Goal: Task Accomplishment & Management: Use online tool/utility

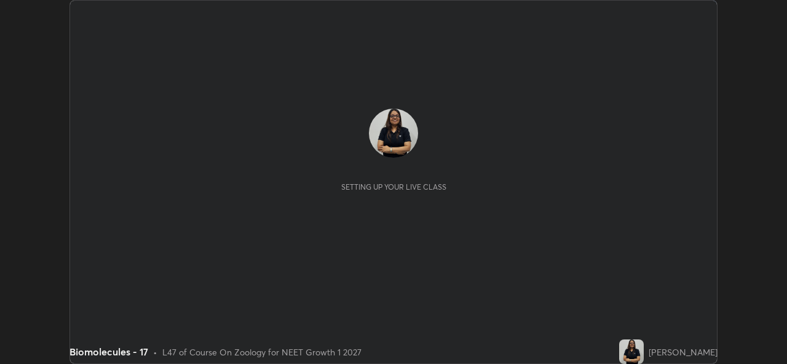
scroll to position [364, 786]
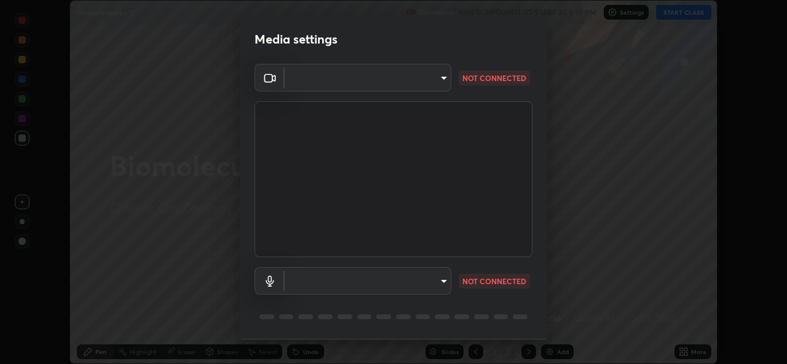
type input "b4951f90531da0d842cdcd629816b7b2be3c5c01230d926a2f210d32d9644bff"
type input "99848f2a9d109760ec62b66e2f255c73a791916cfc686045695a6d5e2156f403"
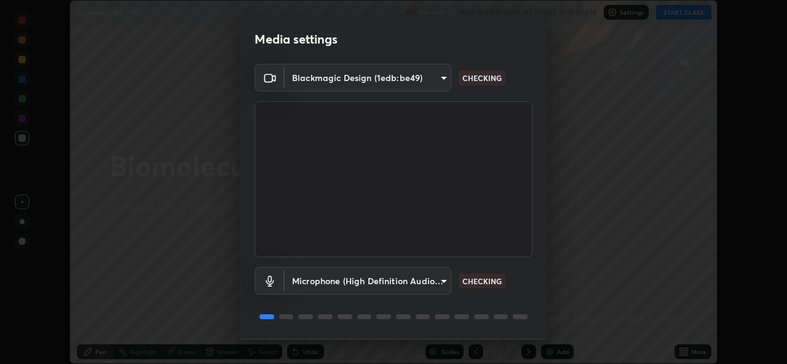
scroll to position [39, 0]
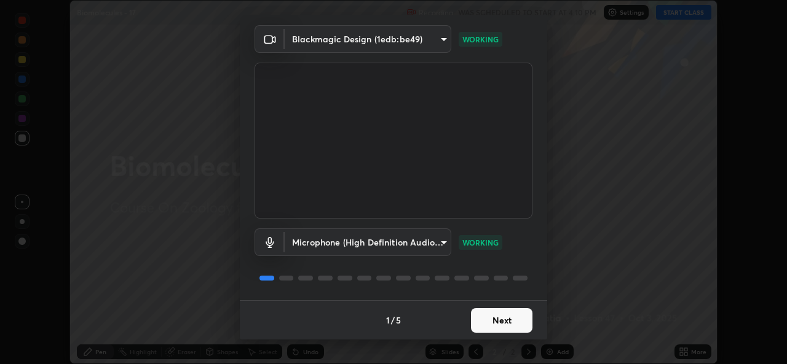
click at [499, 325] on button "Next" at bounding box center [501, 320] width 61 height 25
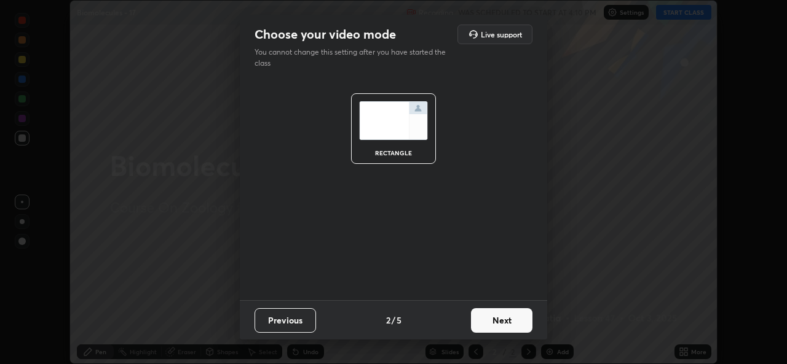
click at [503, 326] on button "Next" at bounding box center [501, 320] width 61 height 25
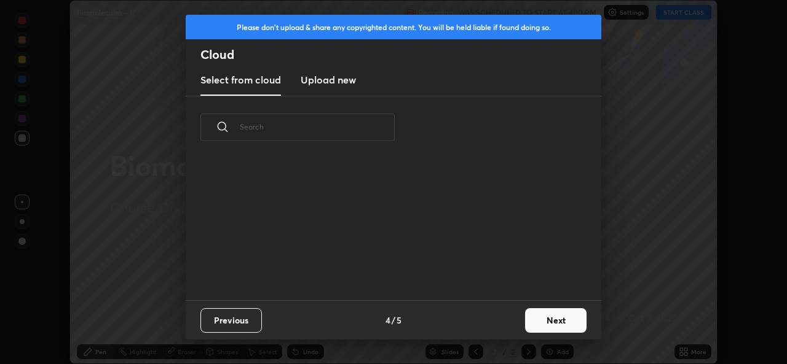
click at [515, 320] on div "Previous 4 / 5 Next" at bounding box center [393, 320] width 415 height 39
click at [544, 321] on button "Next" at bounding box center [555, 320] width 61 height 25
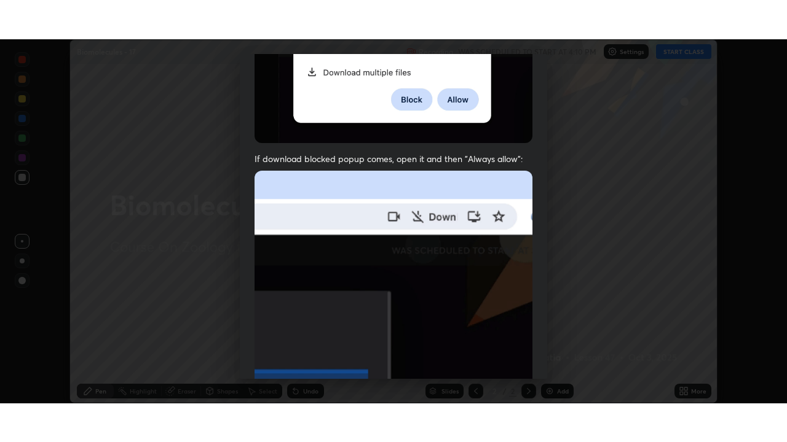
scroll to position [289, 0]
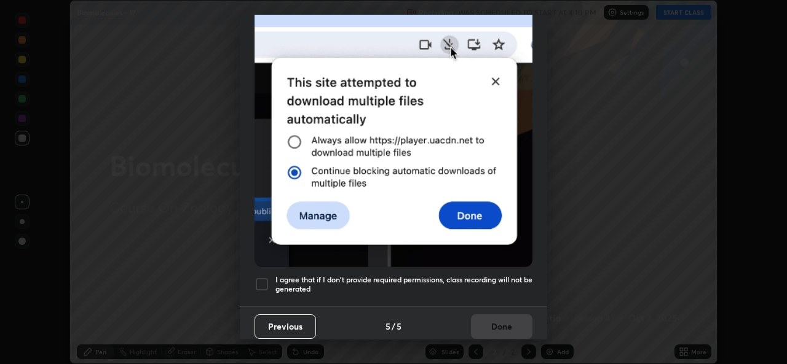
click at [261, 281] on div at bounding box center [261, 284] width 15 height 15
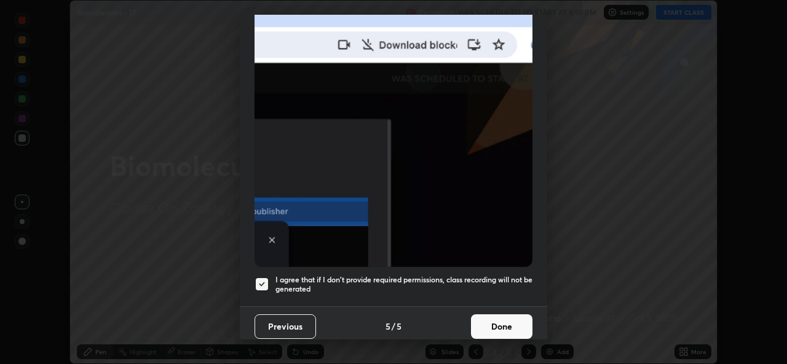
click at [491, 326] on button "Done" at bounding box center [501, 327] width 61 height 25
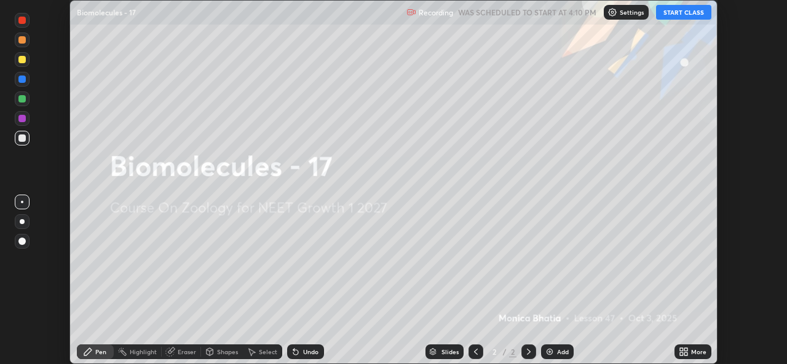
click at [700, 13] on button "START CLASS" at bounding box center [683, 12] width 55 height 15
click at [699, 357] on div "More" at bounding box center [692, 352] width 37 height 15
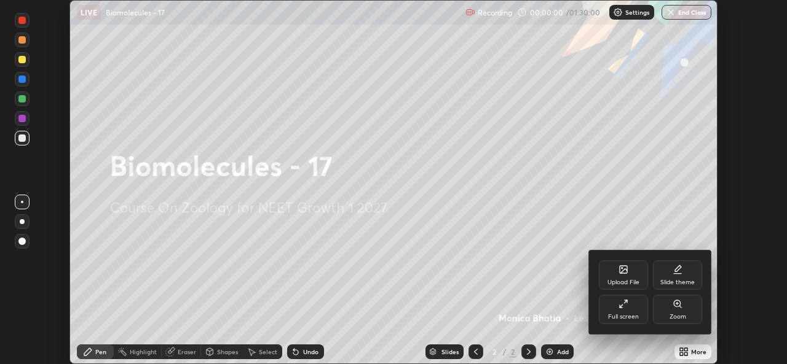
click at [635, 315] on div "Full screen" at bounding box center [623, 317] width 31 height 6
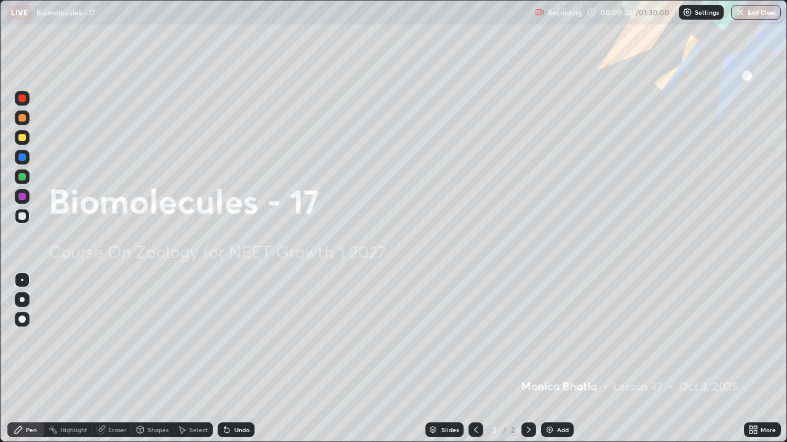
scroll to position [442, 787]
click at [559, 364] on div "Add" at bounding box center [563, 430] width 12 height 6
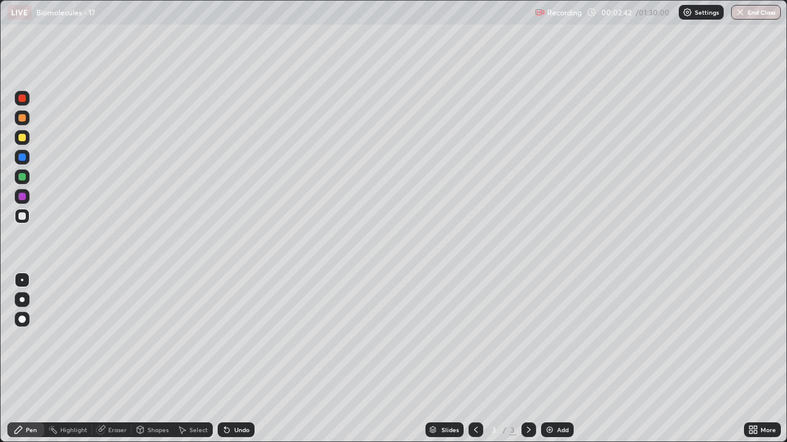
click at [22, 300] on div at bounding box center [22, 299] width 5 height 5
click at [112, 364] on div "Eraser" at bounding box center [117, 430] width 18 height 6
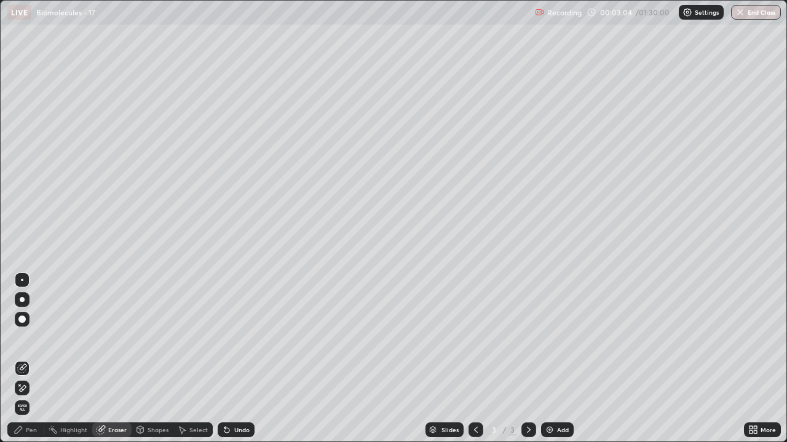
click at [26, 364] on div "Pen" at bounding box center [31, 430] width 11 height 6
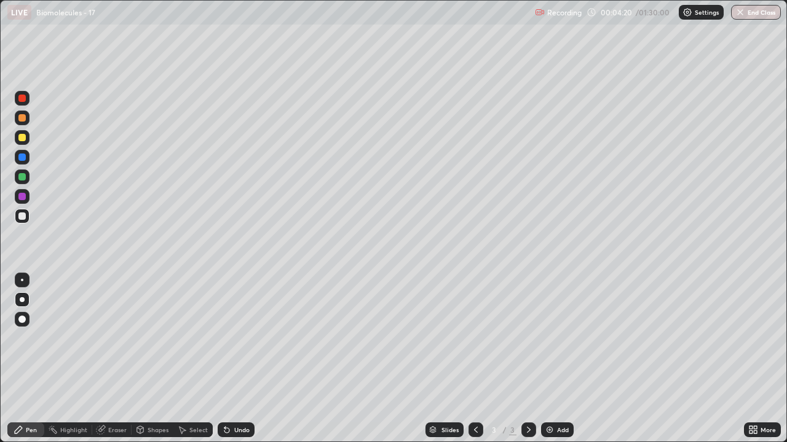
click at [566, 364] on div "Add" at bounding box center [557, 430] width 33 height 15
click at [22, 136] on div at bounding box center [21, 137] width 7 height 7
click at [473, 364] on div at bounding box center [475, 430] width 15 height 15
click at [527, 364] on icon at bounding box center [529, 430] width 10 height 10
click at [117, 364] on div "Eraser" at bounding box center [111, 430] width 39 height 15
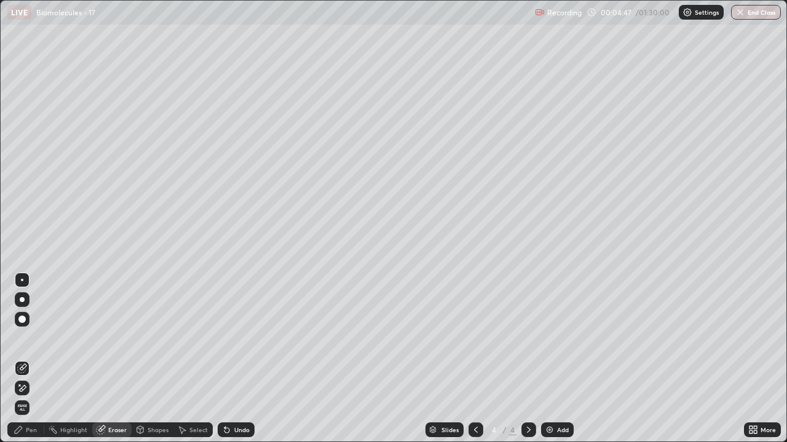
click at [21, 364] on icon at bounding box center [18, 429] width 7 height 7
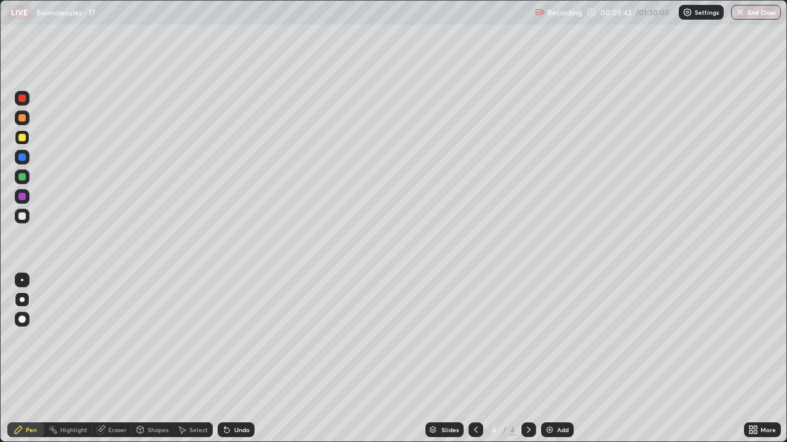
click at [25, 222] on div at bounding box center [22, 216] width 15 height 15
click at [472, 364] on icon at bounding box center [476, 430] width 10 height 10
click at [23, 138] on div at bounding box center [21, 137] width 7 height 7
click at [528, 364] on icon at bounding box center [529, 430] width 10 height 10
click at [27, 214] on div at bounding box center [22, 216] width 15 height 15
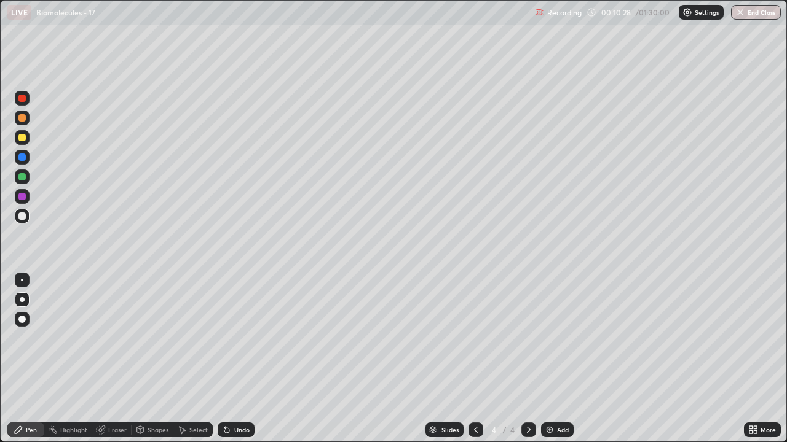
click at [562, 364] on div "Add" at bounding box center [557, 430] width 33 height 15
click at [570, 364] on div "Add" at bounding box center [557, 430] width 33 height 15
click at [474, 364] on icon at bounding box center [476, 430] width 10 height 10
click at [567, 364] on div "Add" at bounding box center [557, 430] width 33 height 15
click at [159, 364] on div "Shapes" at bounding box center [157, 430] width 21 height 6
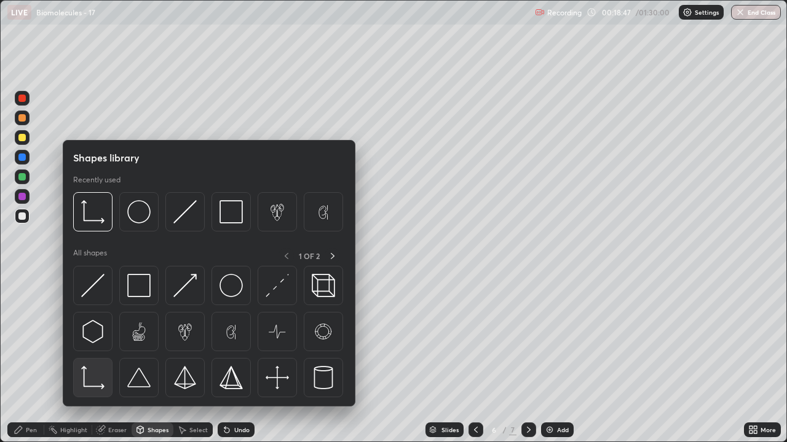
click at [92, 364] on img at bounding box center [92, 377] width 23 height 23
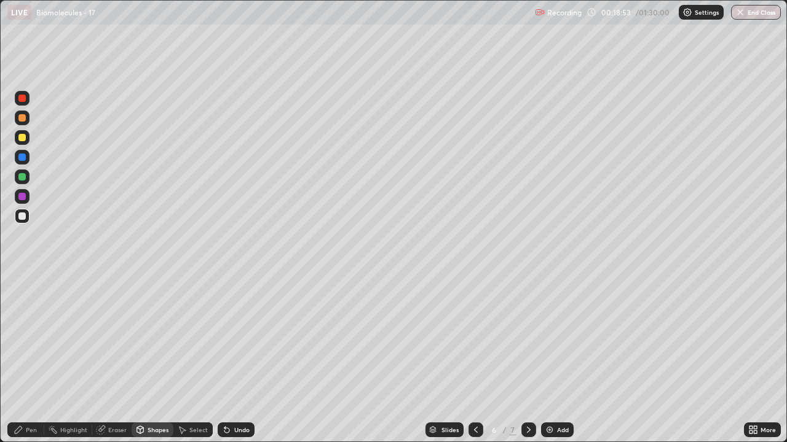
click at [32, 364] on div "Pen" at bounding box center [25, 430] width 37 height 15
click at [18, 198] on div at bounding box center [21, 196] width 7 height 7
click at [21, 176] on div at bounding box center [21, 176] width 7 height 7
click at [21, 195] on div at bounding box center [21, 196] width 7 height 7
click at [18, 157] on div at bounding box center [21, 157] width 7 height 7
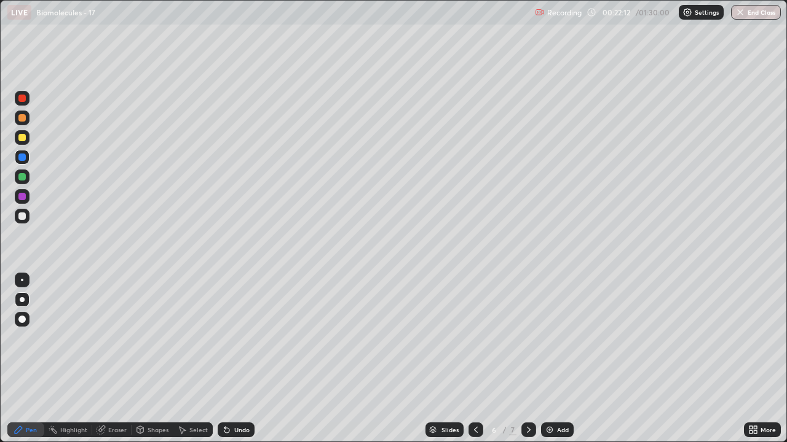
click at [20, 136] on div at bounding box center [21, 137] width 7 height 7
click at [115, 364] on div "Eraser" at bounding box center [117, 430] width 18 height 6
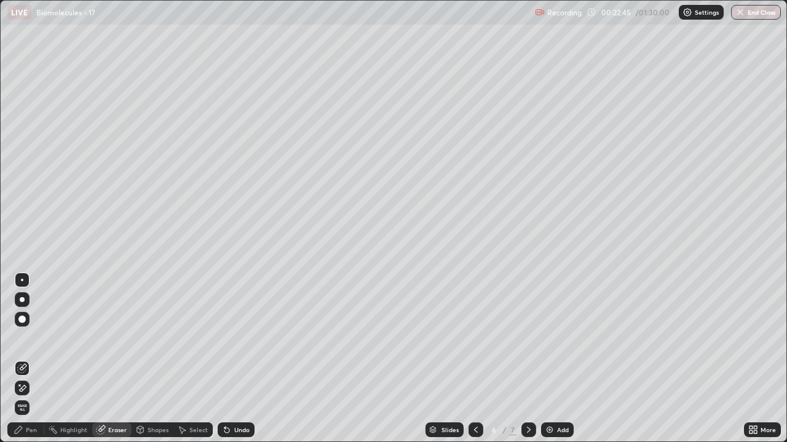
click at [29, 364] on div "Pen" at bounding box center [25, 430] width 37 height 15
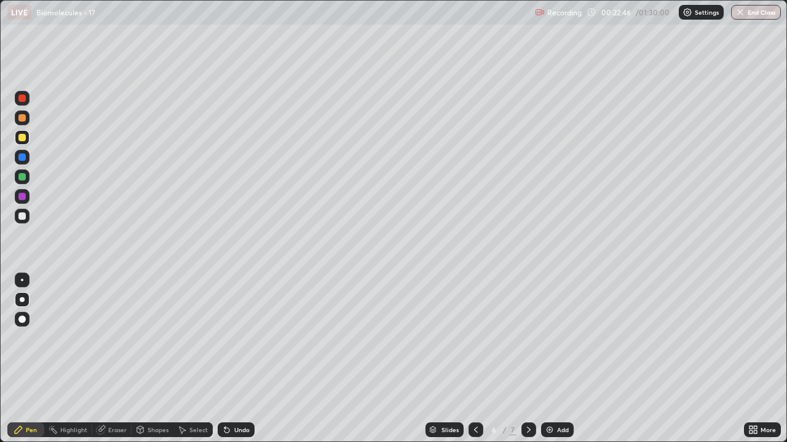
click at [23, 216] on div at bounding box center [21, 216] width 7 height 7
click at [24, 156] on div at bounding box center [21, 157] width 7 height 7
click at [28, 213] on div at bounding box center [22, 216] width 15 height 15
click at [569, 364] on div "Add" at bounding box center [557, 430] width 33 height 15
click at [21, 160] on div at bounding box center [21, 157] width 7 height 7
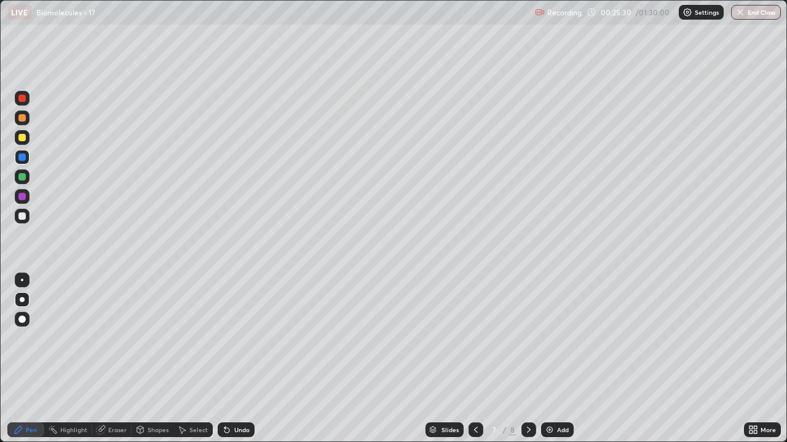
click at [25, 178] on div at bounding box center [21, 176] width 7 height 7
click at [28, 219] on div at bounding box center [22, 216] width 15 height 15
click at [474, 364] on icon at bounding box center [476, 430] width 10 height 10
click at [473, 364] on icon at bounding box center [476, 430] width 10 height 10
click at [475, 364] on icon at bounding box center [476, 430] width 4 height 6
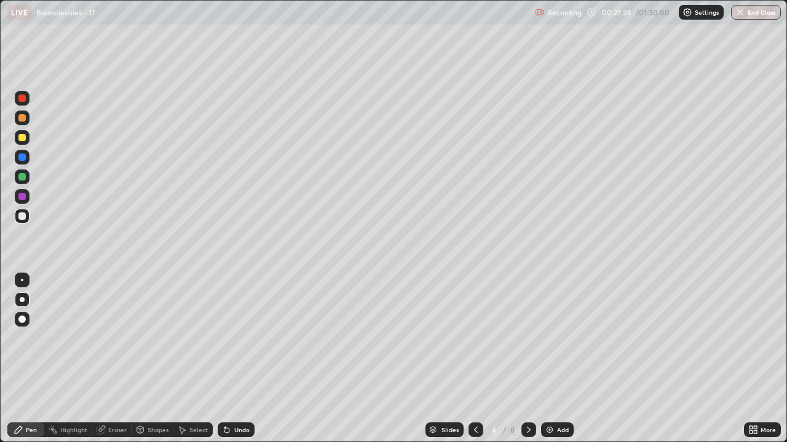
click at [472, 364] on icon at bounding box center [476, 430] width 10 height 10
click at [527, 364] on icon at bounding box center [529, 430] width 10 height 10
click at [474, 364] on icon at bounding box center [476, 430] width 4 height 6
click at [474, 364] on icon at bounding box center [476, 430] width 10 height 10
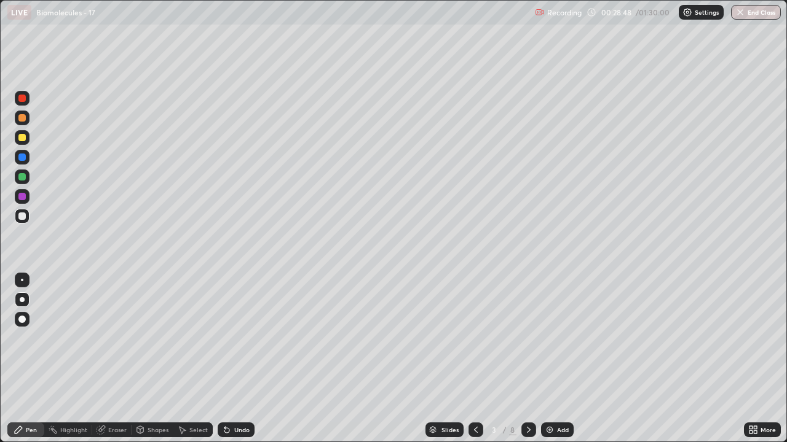
click at [112, 364] on div "Eraser" at bounding box center [117, 430] width 18 height 6
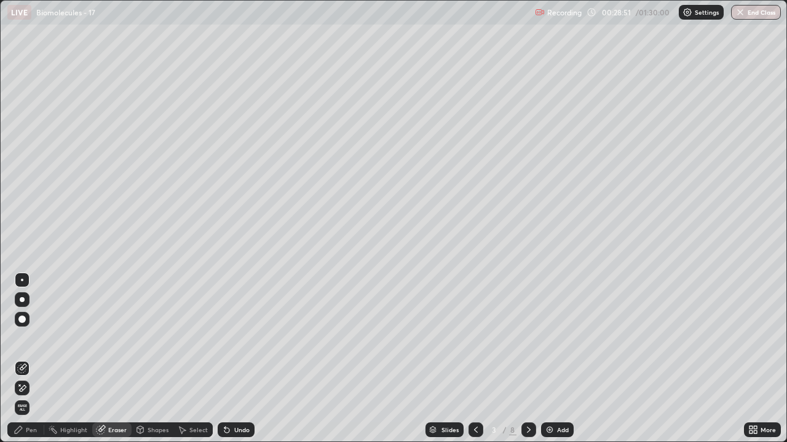
click at [32, 364] on div "Pen" at bounding box center [25, 430] width 37 height 15
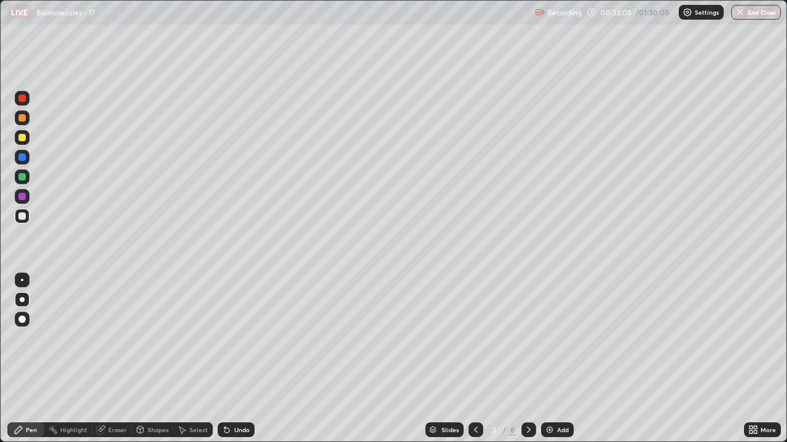
click at [528, 364] on icon at bounding box center [529, 430] width 10 height 10
click at [527, 364] on icon at bounding box center [529, 430] width 4 height 6
click at [527, 364] on icon at bounding box center [529, 430] width 10 height 10
click at [527, 364] on icon at bounding box center [529, 430] width 4 height 6
click at [559, 364] on div "Add" at bounding box center [557, 430] width 33 height 15
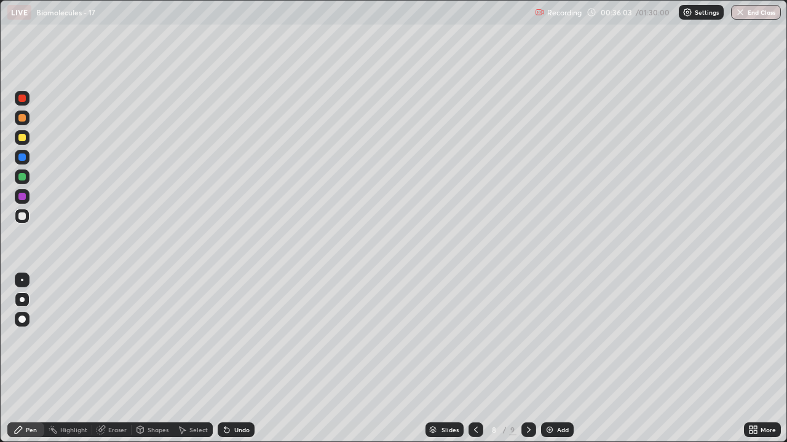
click at [475, 364] on icon at bounding box center [476, 430] width 10 height 10
click at [22, 156] on div at bounding box center [21, 157] width 7 height 7
click at [476, 364] on icon at bounding box center [476, 430] width 10 height 10
click at [527, 364] on icon at bounding box center [529, 430] width 10 height 10
click at [529, 364] on icon at bounding box center [529, 430] width 10 height 10
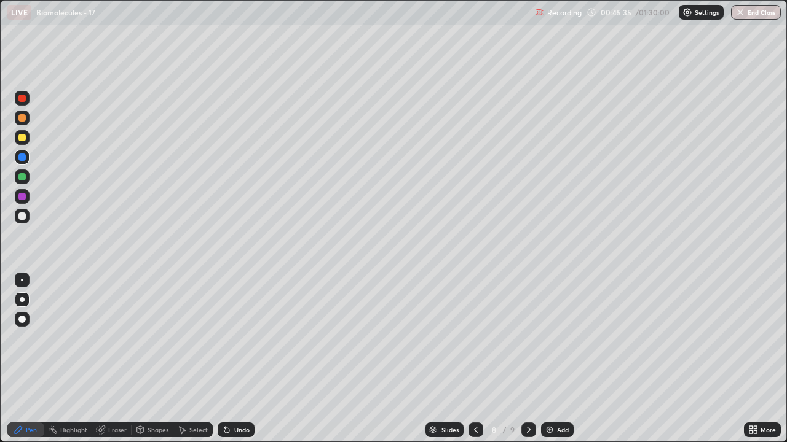
click at [22, 116] on div at bounding box center [21, 117] width 7 height 7
click at [23, 194] on div at bounding box center [21, 196] width 7 height 7
click at [15, 139] on div at bounding box center [22, 137] width 15 height 15
click at [530, 364] on div at bounding box center [528, 430] width 15 height 25
click at [22, 197] on div at bounding box center [21, 196] width 7 height 7
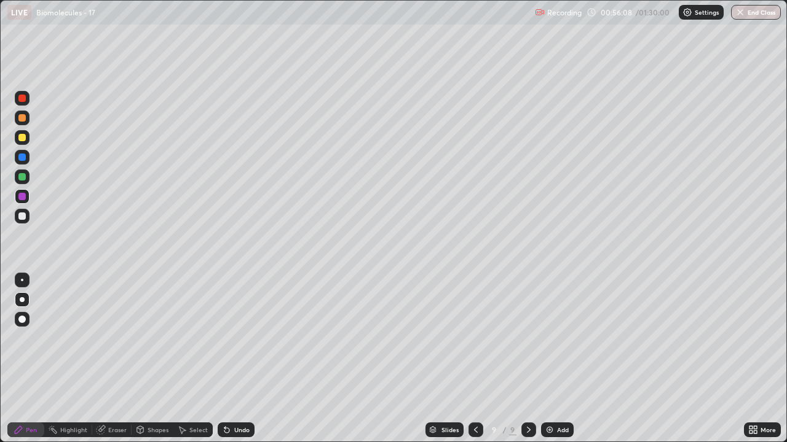
click at [115, 364] on div "Eraser" at bounding box center [111, 430] width 39 height 15
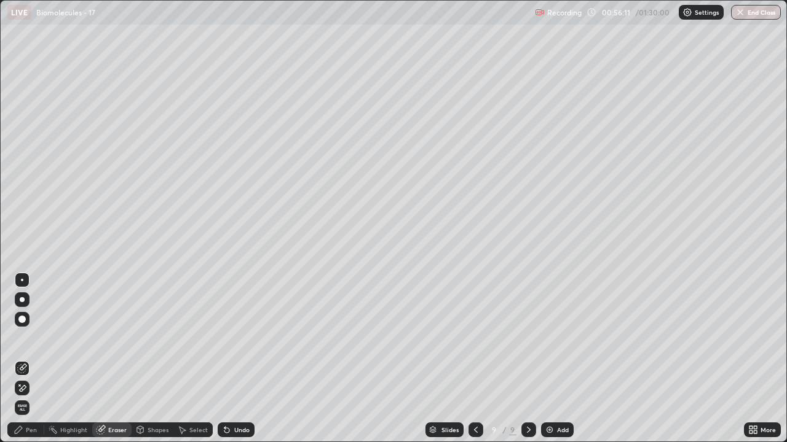
click at [25, 364] on div "Pen" at bounding box center [25, 430] width 37 height 15
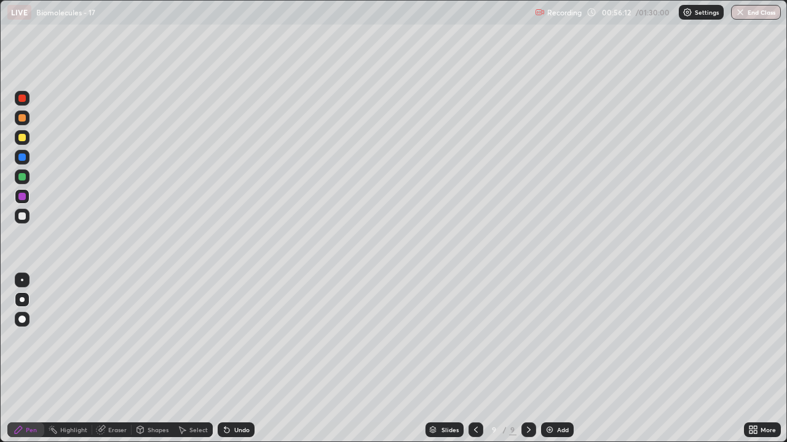
click at [23, 136] on div at bounding box center [21, 137] width 7 height 7
click at [474, 364] on icon at bounding box center [476, 430] width 10 height 10
click at [27, 181] on div at bounding box center [22, 177] width 15 height 15
click at [559, 364] on div "Add" at bounding box center [557, 430] width 33 height 15
click at [22, 214] on div at bounding box center [21, 216] width 7 height 7
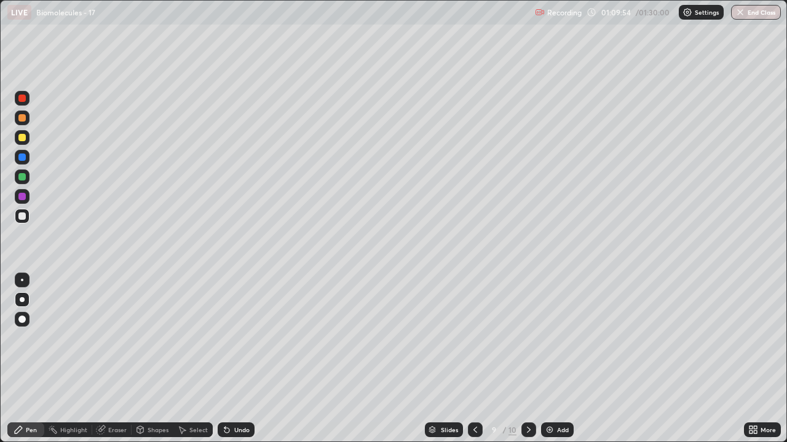
click at [25, 174] on div at bounding box center [21, 176] width 7 height 7
click at [15, 138] on div at bounding box center [22, 137] width 15 height 15
click at [23, 196] on div at bounding box center [21, 196] width 7 height 7
click at [558, 364] on div "Add" at bounding box center [557, 430] width 33 height 15
click at [147, 364] on div "Shapes" at bounding box center [157, 430] width 21 height 6
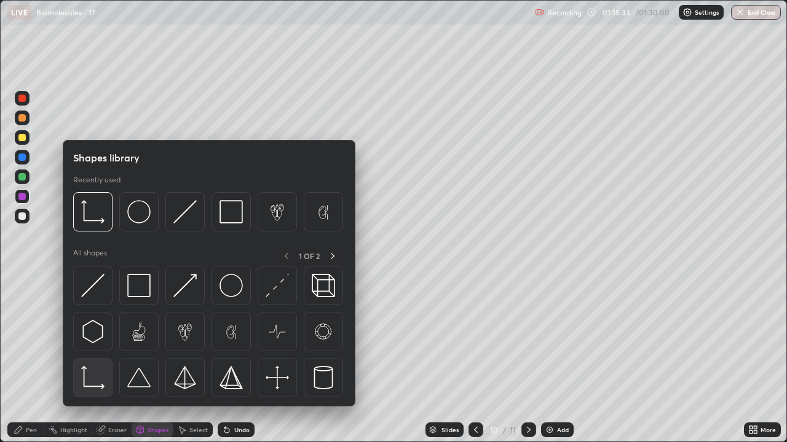
click at [94, 364] on img at bounding box center [92, 377] width 23 height 23
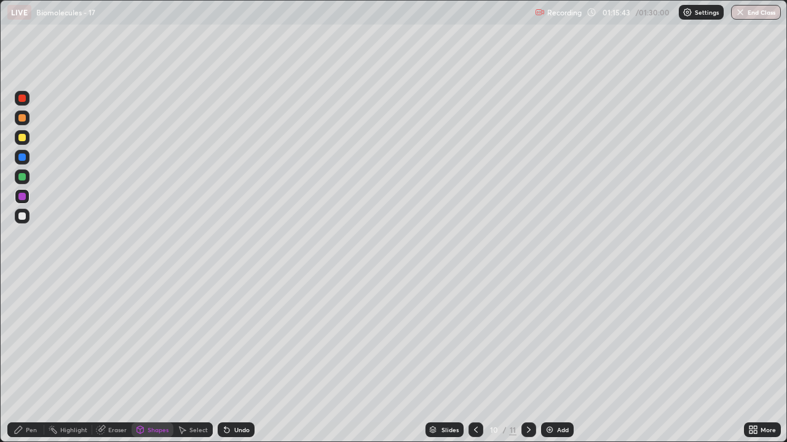
click at [31, 364] on div "Pen" at bounding box center [31, 430] width 11 height 6
click at [18, 218] on div at bounding box center [21, 216] width 7 height 7
click at [474, 364] on icon at bounding box center [476, 430] width 10 height 10
click at [527, 364] on icon at bounding box center [529, 430] width 10 height 10
click at [22, 177] on div at bounding box center [21, 176] width 7 height 7
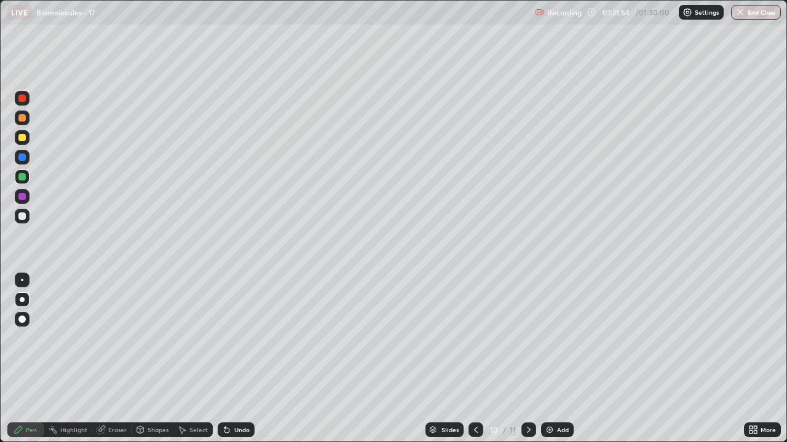
click at [23, 160] on div at bounding box center [21, 157] width 7 height 7
click at [20, 173] on div at bounding box center [21, 176] width 7 height 7
click at [19, 198] on div at bounding box center [21, 196] width 7 height 7
click at [21, 219] on div at bounding box center [21, 216] width 7 height 7
click at [478, 364] on div at bounding box center [475, 430] width 15 height 25
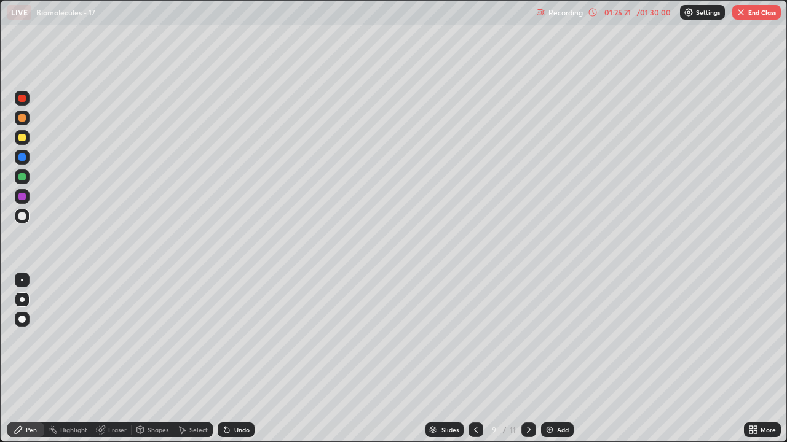
click at [471, 364] on icon at bounding box center [476, 430] width 10 height 10
click at [527, 364] on icon at bounding box center [529, 430] width 10 height 10
click at [768, 6] on button "End Class" at bounding box center [756, 12] width 49 height 15
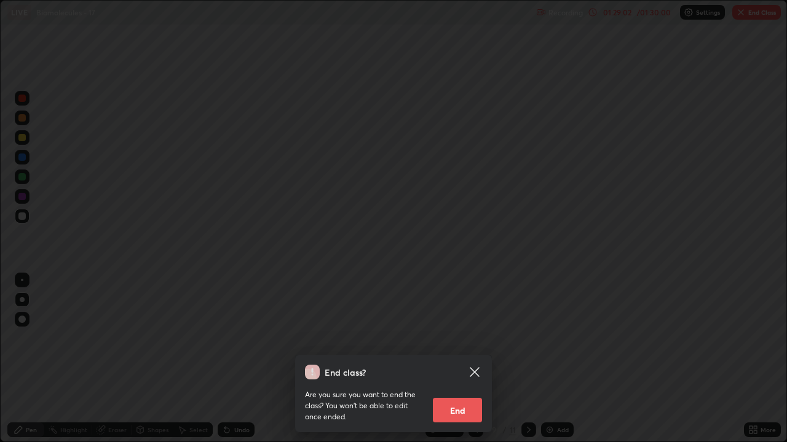
click at [451, 364] on button "End" at bounding box center [457, 410] width 49 height 25
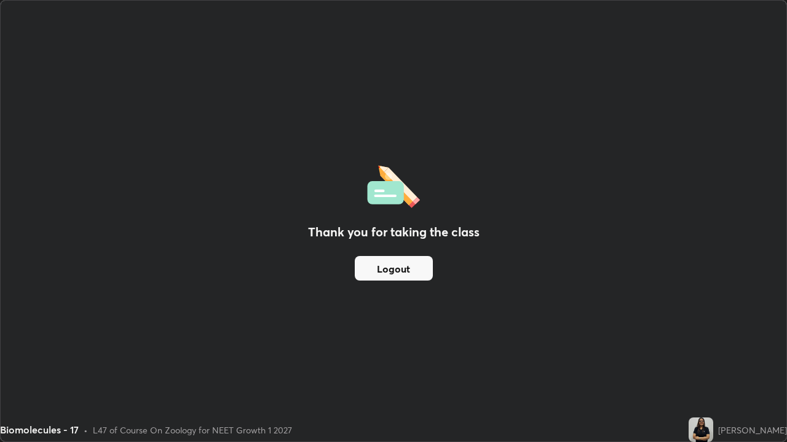
click at [416, 267] on button "Logout" at bounding box center [394, 268] width 78 height 25
click at [411, 269] on button "Logout" at bounding box center [394, 268] width 78 height 25
click at [413, 271] on button "Logout" at bounding box center [394, 268] width 78 height 25
click at [415, 267] on button "Logout" at bounding box center [394, 268] width 78 height 25
click at [412, 261] on button "Logout" at bounding box center [394, 268] width 78 height 25
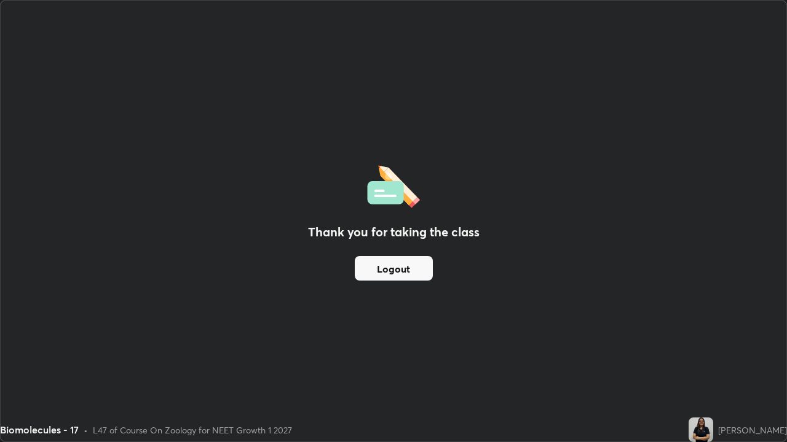
click at [412, 257] on button "Logout" at bounding box center [394, 268] width 78 height 25
click at [416, 256] on button "Logout" at bounding box center [394, 268] width 78 height 25
click at [410, 261] on button "Logout" at bounding box center [394, 268] width 78 height 25
click at [414, 261] on button "Logout" at bounding box center [394, 268] width 78 height 25
click at [410, 262] on button "Logout" at bounding box center [394, 268] width 78 height 25
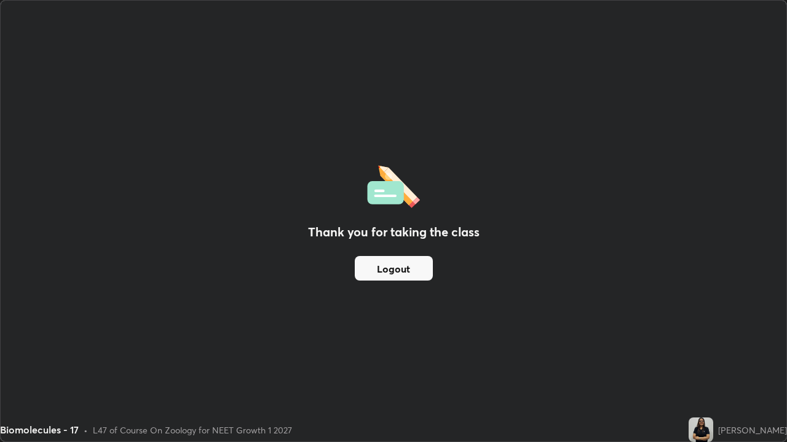
click at [410, 262] on button "Logout" at bounding box center [394, 268] width 78 height 25
